Goal: Navigation & Orientation: Find specific page/section

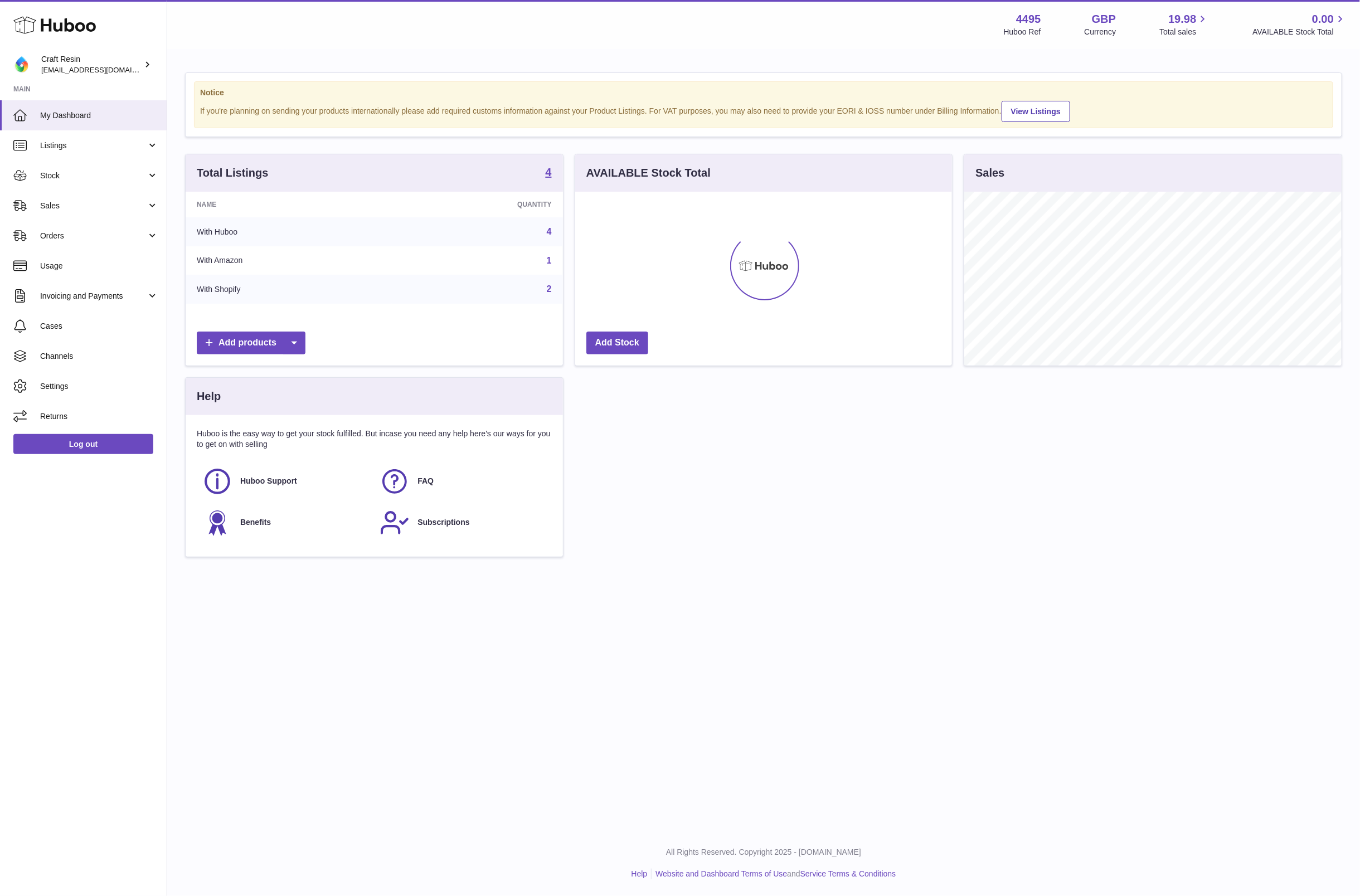
scroll to position [173, 377]
click at [82, 178] on span "Stock" at bounding box center [93, 175] width 106 height 11
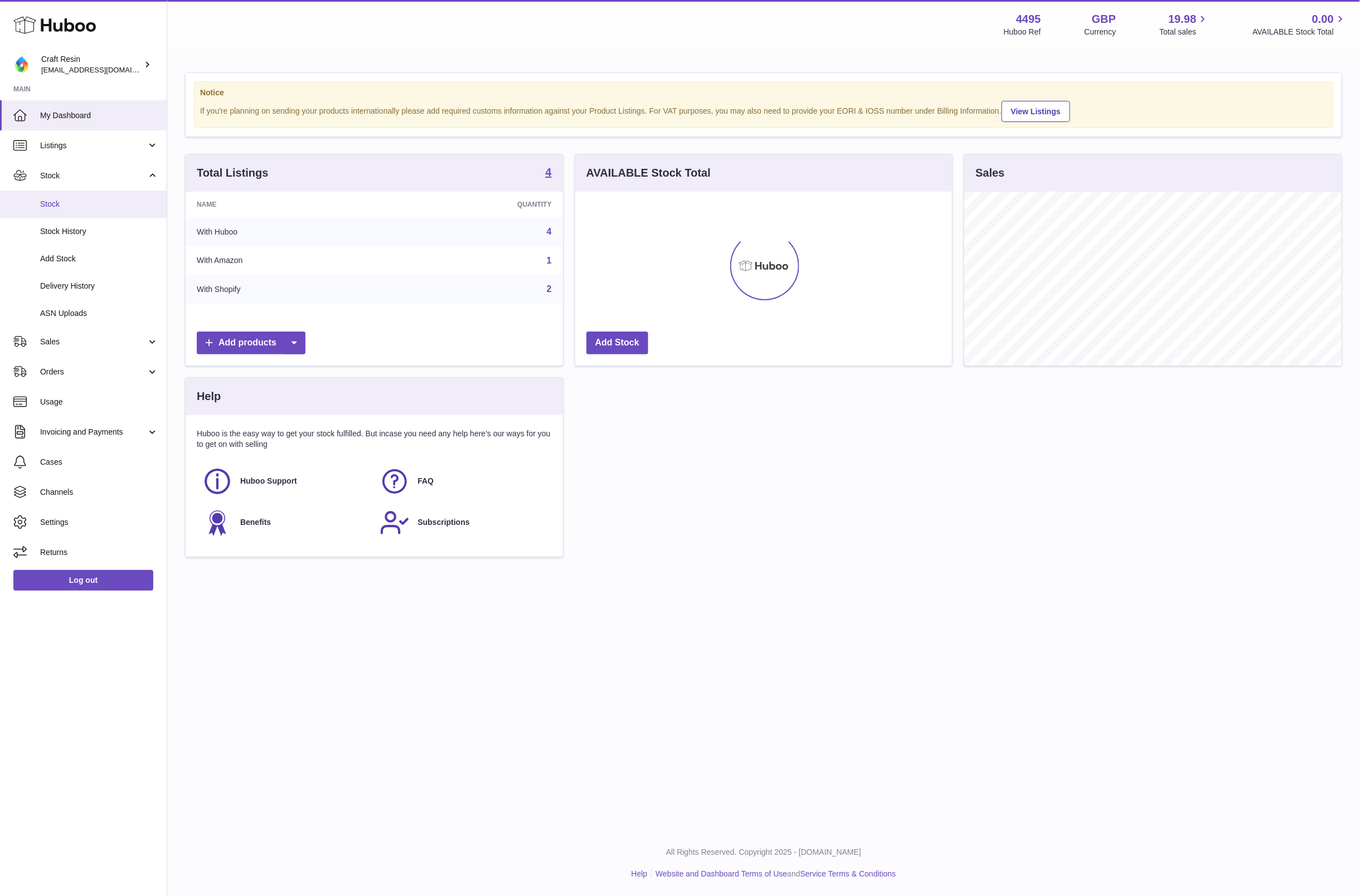
click at [66, 206] on span "Stock" at bounding box center [99, 204] width 118 height 11
